Goal: Task Accomplishment & Management: Use online tool/utility

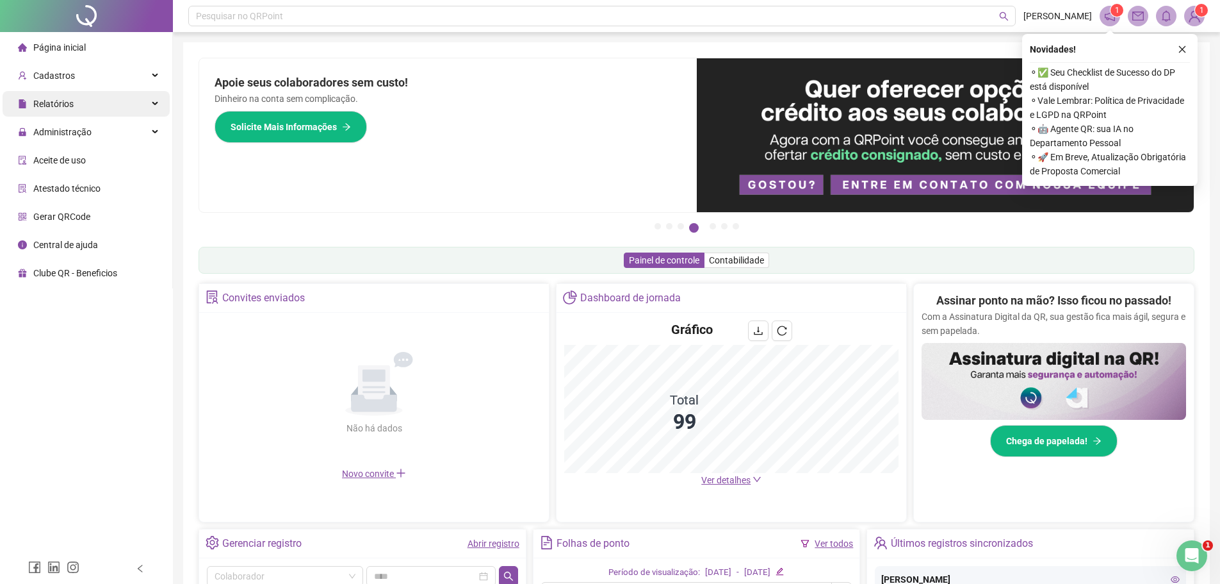
click at [69, 104] on span "Relatórios" at bounding box center [53, 104] width 40 height 10
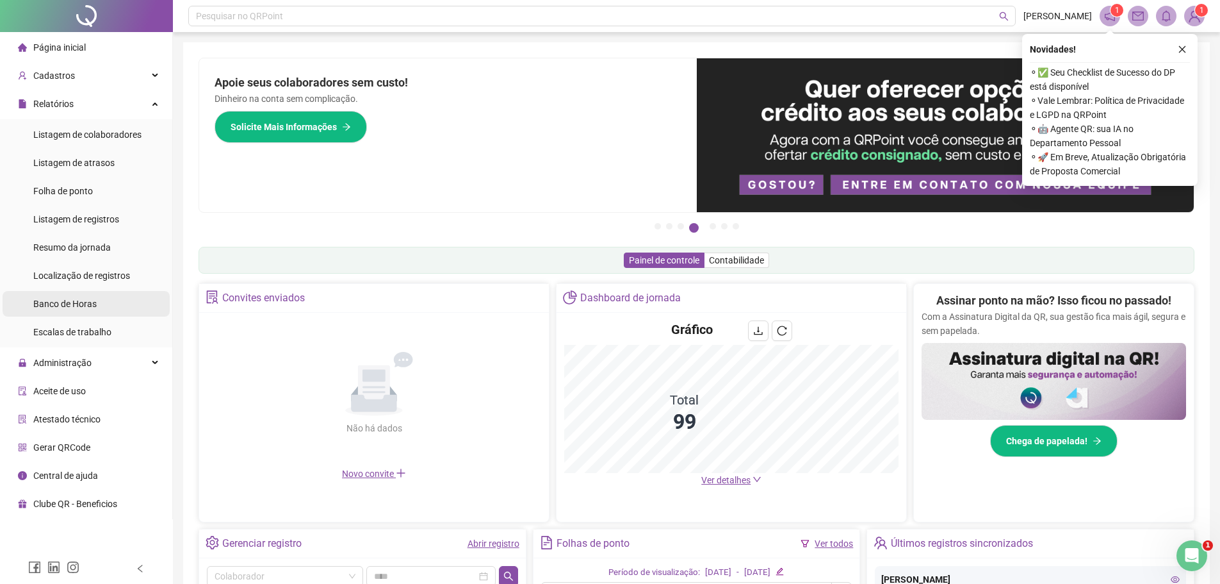
click at [81, 302] on span "Banco de Horas" at bounding box center [64, 304] width 63 height 10
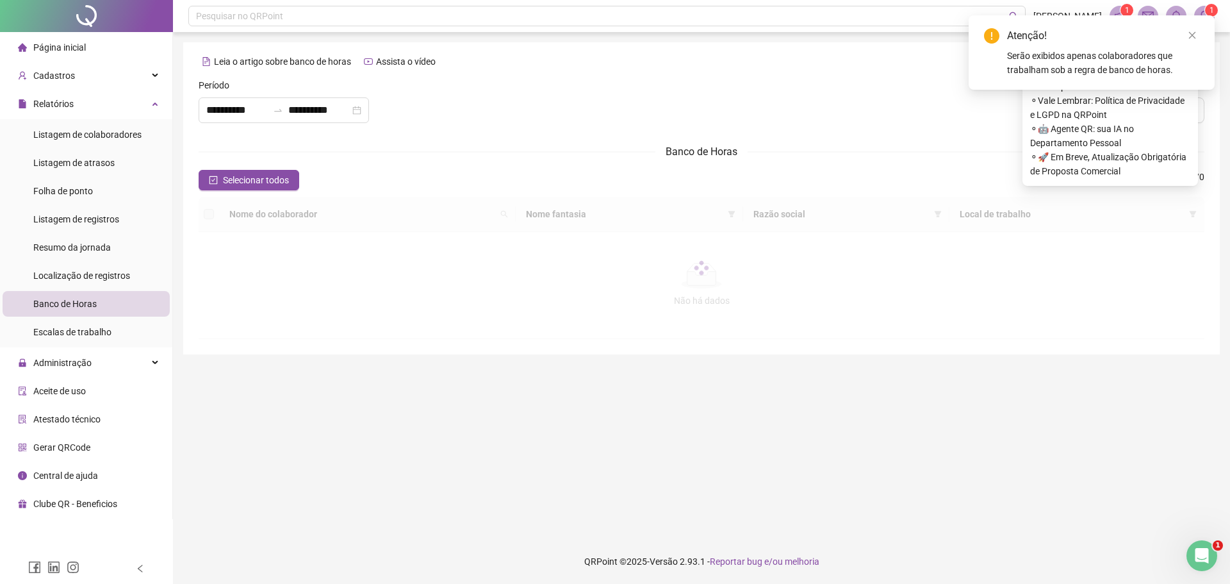
type input "**********"
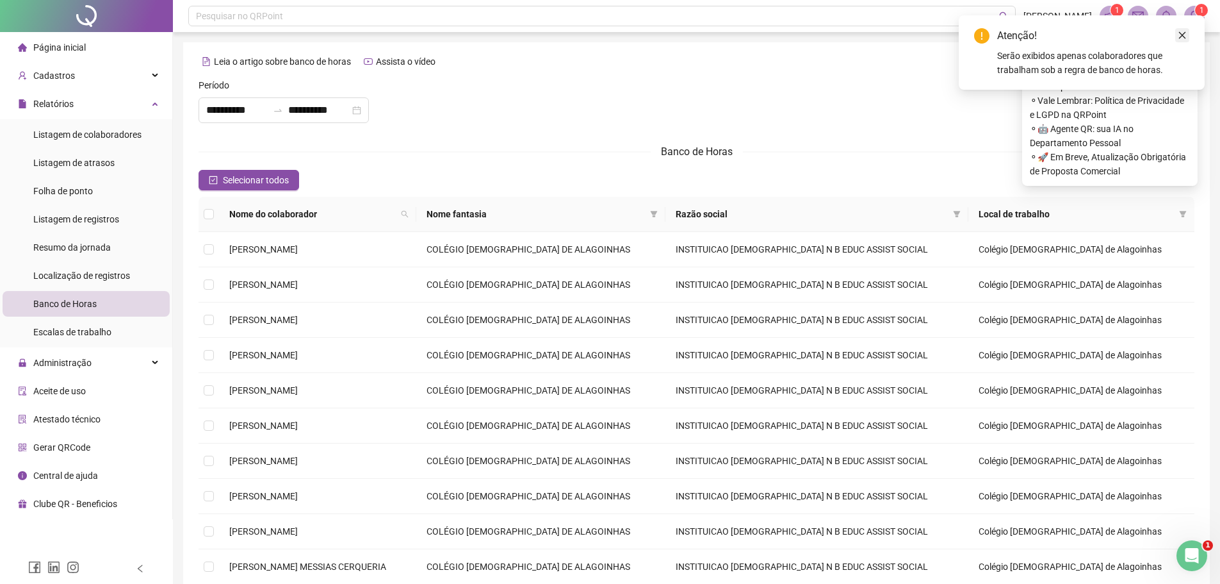
click at [1182, 33] on icon "close" at bounding box center [1182, 35] width 9 height 9
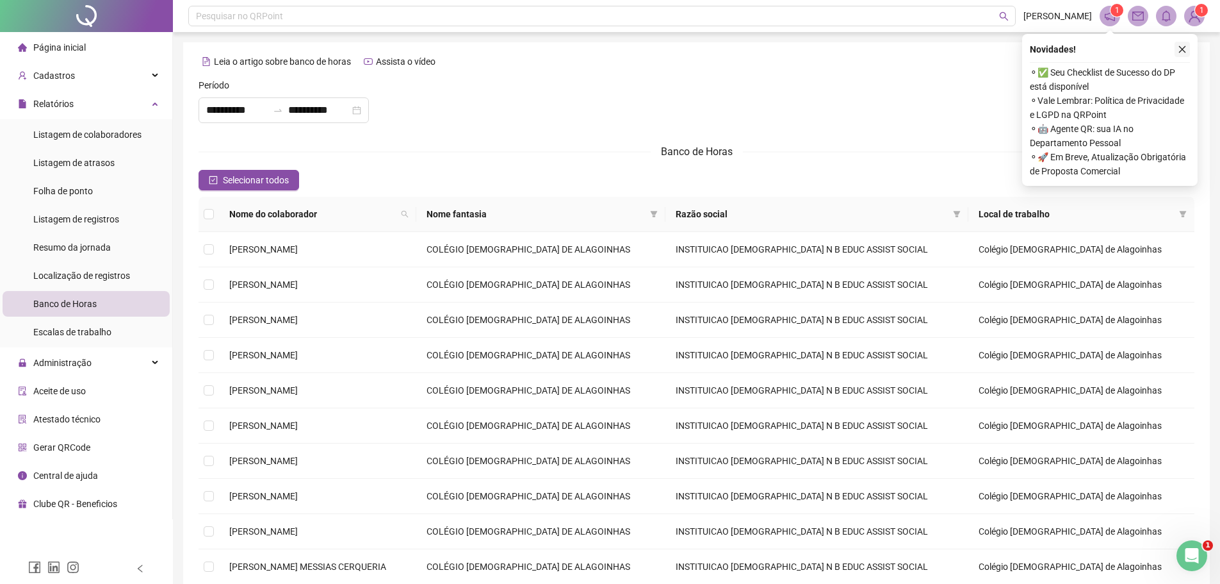
click at [1184, 48] on icon "close" at bounding box center [1182, 49] width 9 height 9
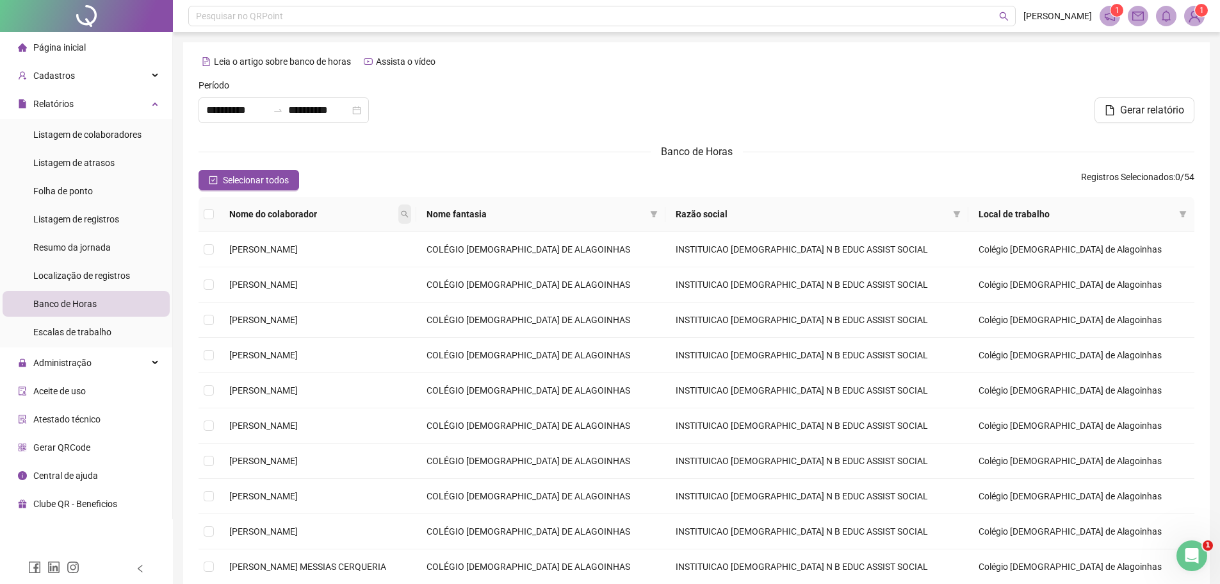
click at [408, 212] on icon "search" at bounding box center [404, 214] width 7 height 7
click at [406, 234] on input "text" at bounding box center [415, 236] width 120 height 20
type input "********"
click at [386, 260] on span "Buscar" at bounding box center [391, 259] width 28 height 14
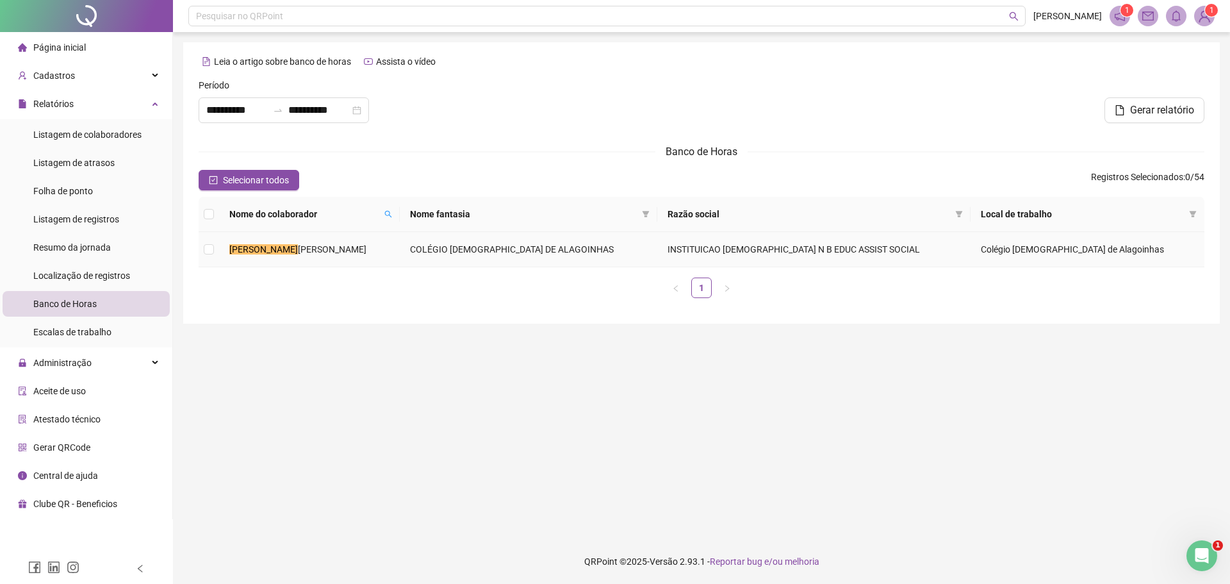
click at [490, 246] on td "COLÉGIO [DEMOGRAPHIC_DATA] DE ALAGOINHAS" at bounding box center [529, 249] width 258 height 35
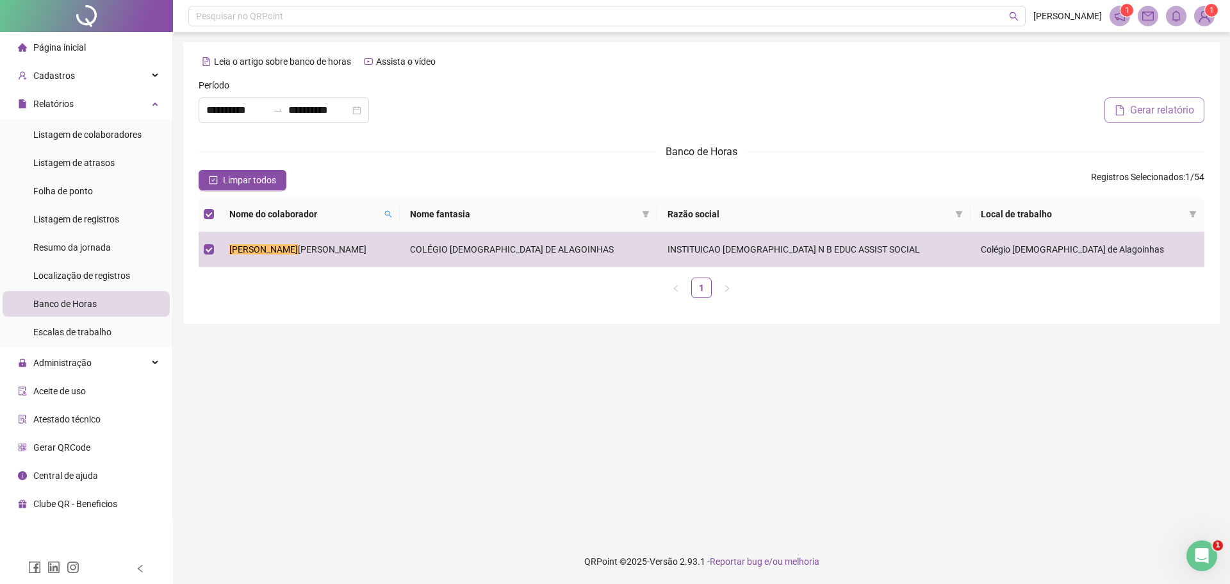
click at [1129, 101] on button "Gerar relatório" at bounding box center [1154, 110] width 100 height 26
click at [1116, 105] on icon "file" at bounding box center [1120, 110] width 8 height 10
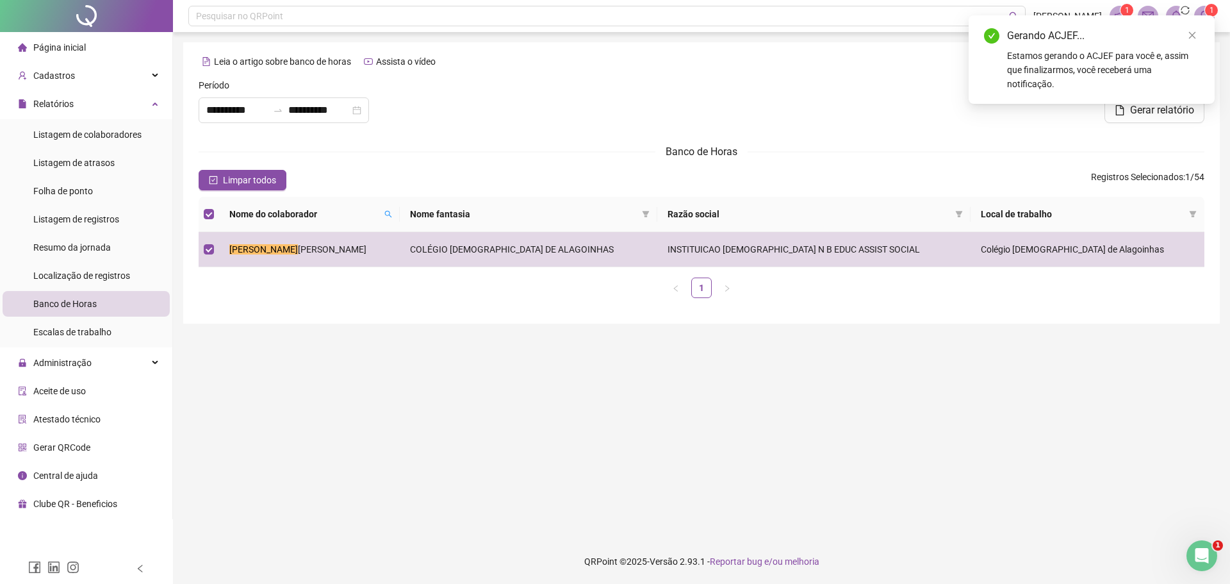
click at [1105, 47] on div "Gerando ACJEF... Estamos gerando o ACJEF para você e, assim que finalizarmos, v…" at bounding box center [1091, 59] width 215 height 63
click at [1193, 35] on icon "close" at bounding box center [1192, 35] width 7 height 7
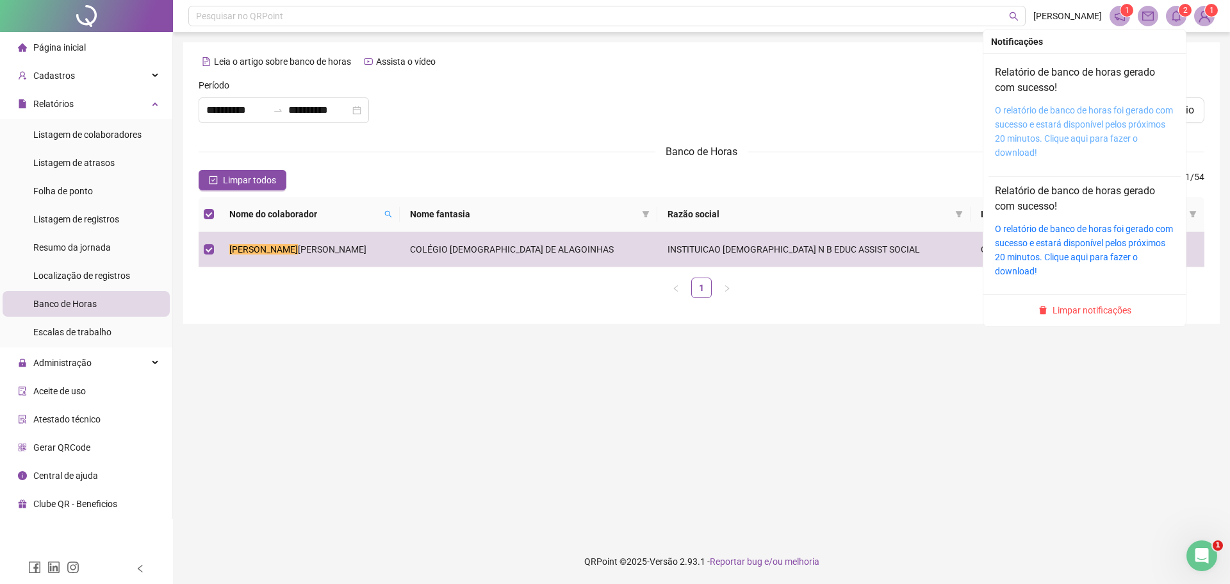
click at [1085, 115] on link "O relatório de banco de horas foi gerado com sucesso e estará disponível pelos …" at bounding box center [1084, 131] width 178 height 53
